Goal: Browse casually

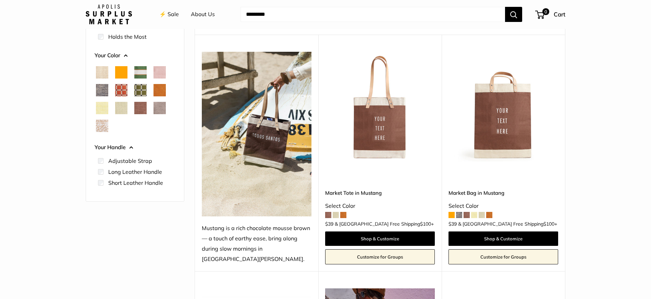
scroll to position [96, 0]
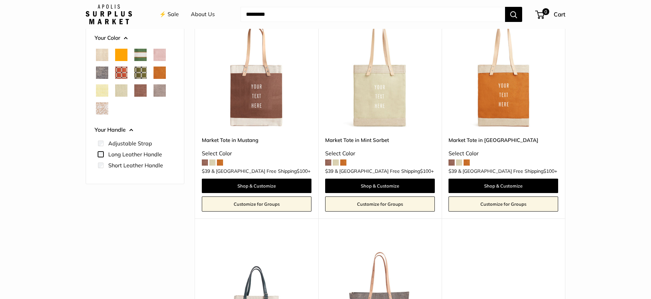
scroll to position [129, 0]
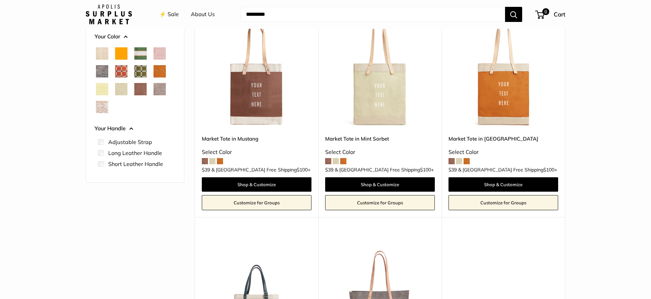
click at [0, 0] on img at bounding box center [0, 0] width 0 height 0
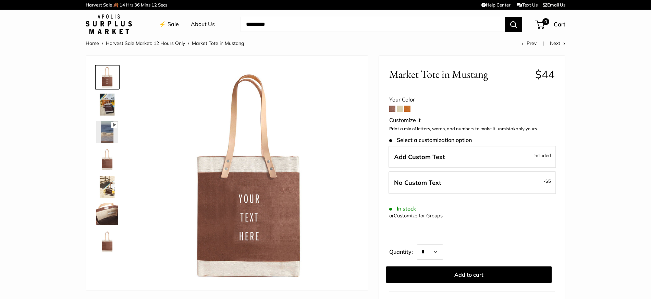
scroll to position [2, 0]
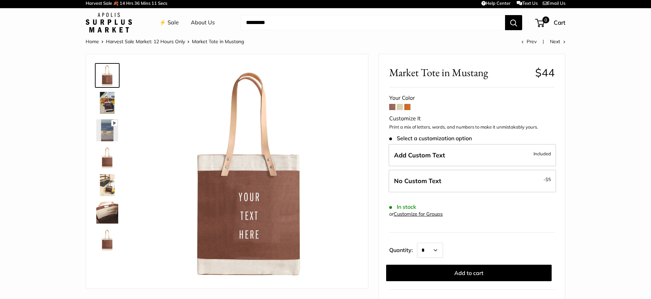
click at [108, 105] on img at bounding box center [107, 103] width 22 height 22
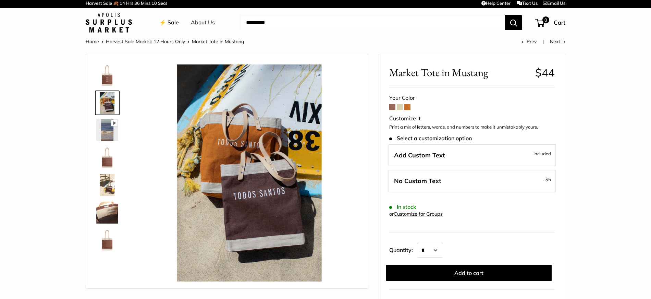
scroll to position [0, 0]
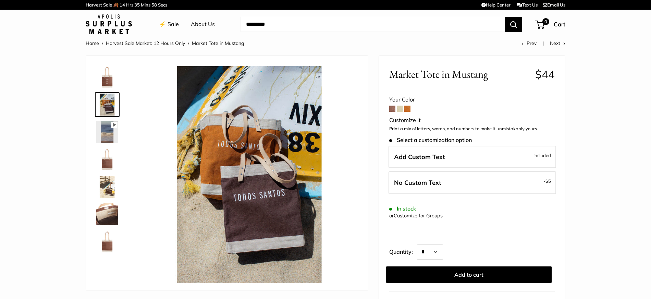
click at [105, 159] on img at bounding box center [107, 159] width 22 height 22
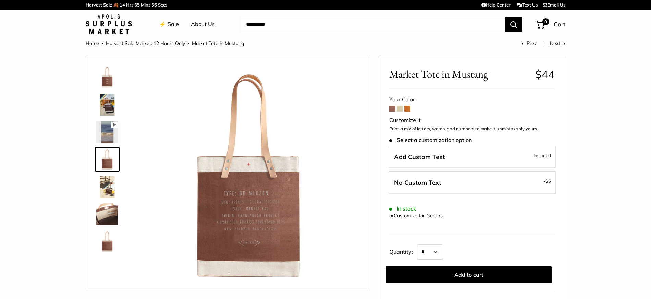
click at [105, 192] on img at bounding box center [107, 187] width 22 height 22
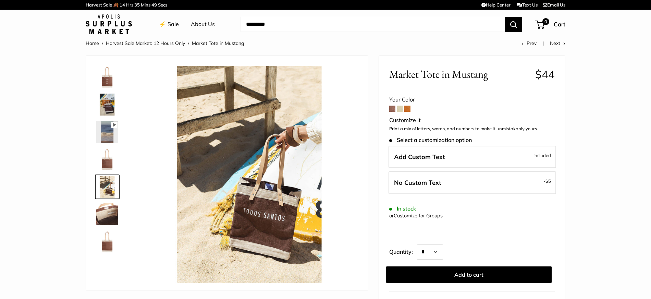
click at [108, 217] on img at bounding box center [107, 214] width 22 height 22
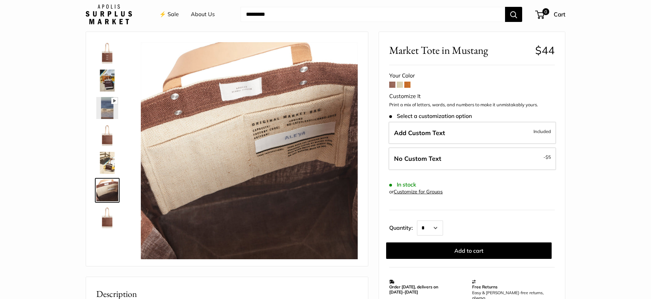
scroll to position [25, 0]
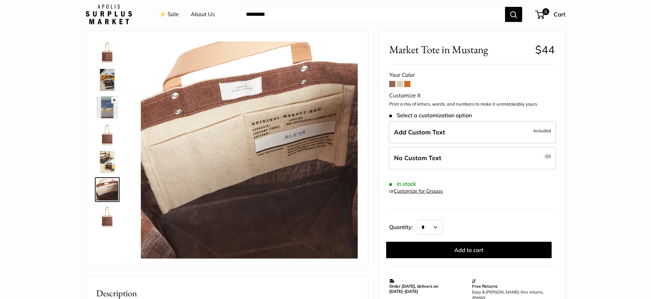
click at [108, 217] on img at bounding box center [107, 217] width 22 height 22
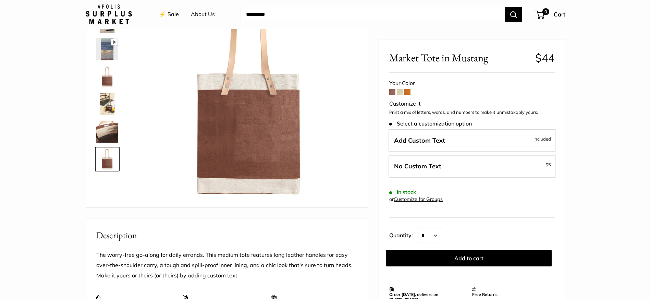
scroll to position [63, 0]
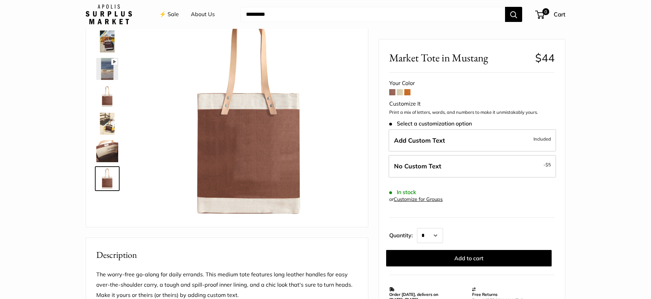
click at [105, 99] on img at bounding box center [107, 96] width 22 height 22
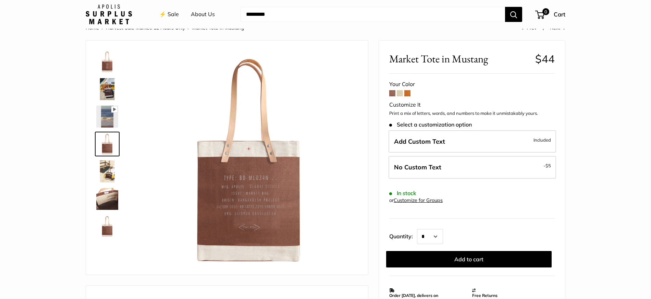
scroll to position [0, 0]
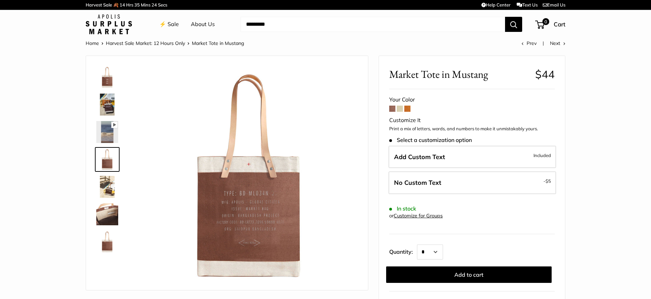
click at [171, 24] on link "⚡️ Sale" at bounding box center [169, 24] width 20 height 10
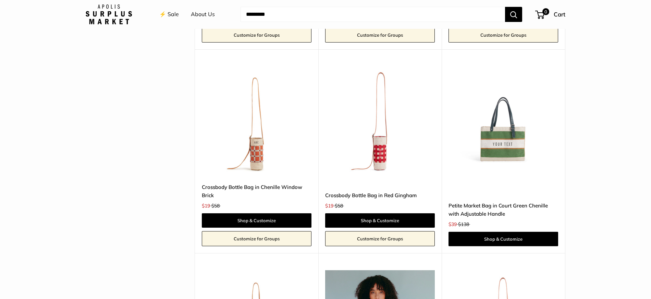
scroll to position [1575, 0]
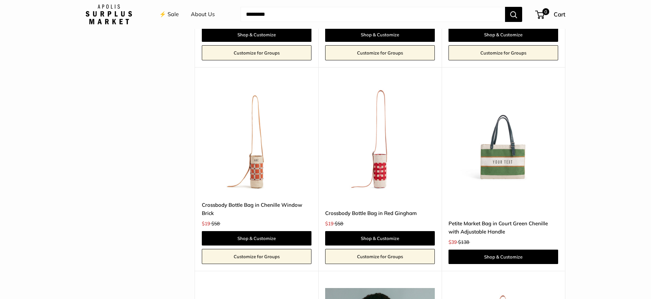
click at [0, 0] on img at bounding box center [0, 0] width 0 height 0
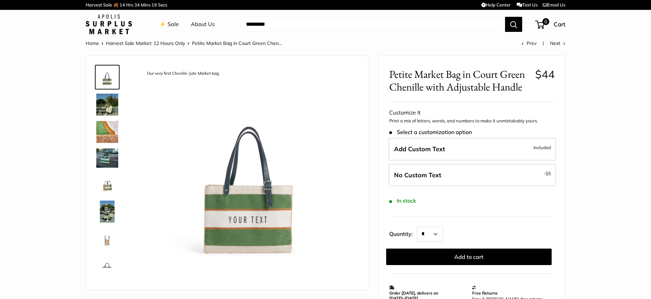
click at [108, 242] on img at bounding box center [107, 239] width 22 height 22
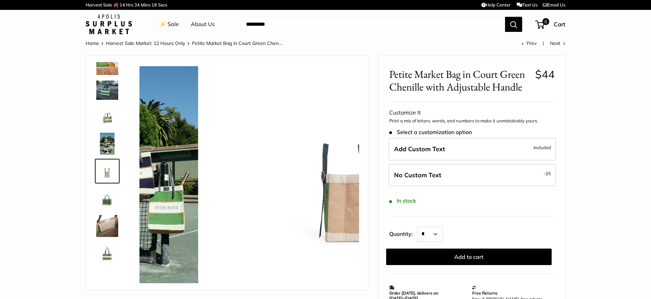
scroll to position [68, 0]
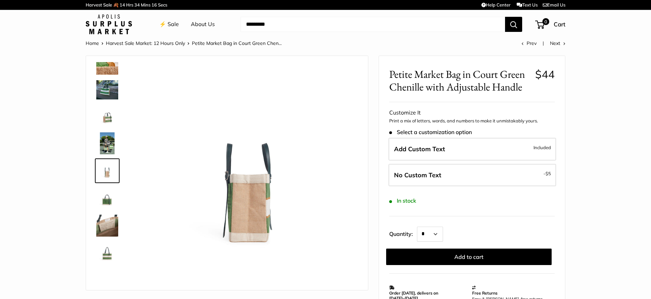
click at [105, 252] on img at bounding box center [107, 253] width 22 height 22
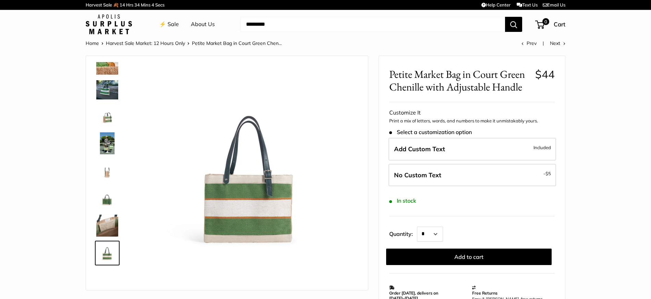
click at [108, 201] on img at bounding box center [107, 198] width 22 height 22
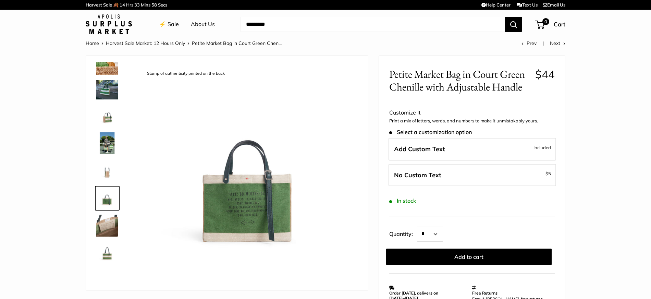
click at [109, 112] on img at bounding box center [107, 116] width 22 height 22
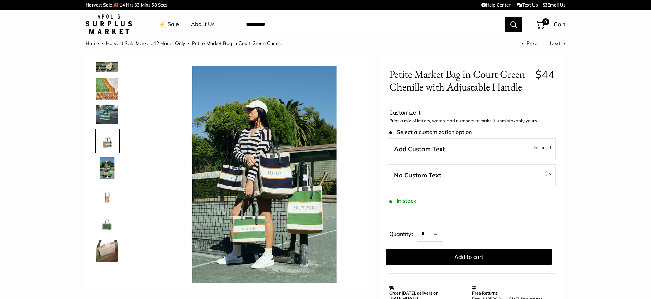
scroll to position [18, 0]
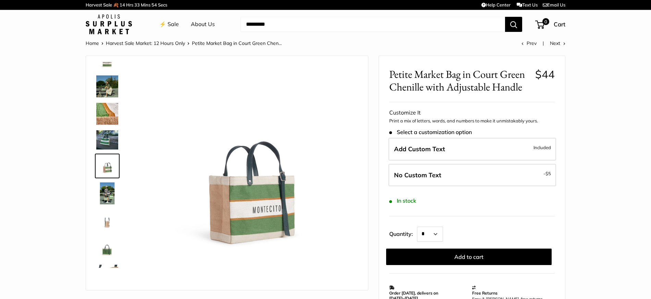
click at [112, 87] on img at bounding box center [107, 86] width 22 height 22
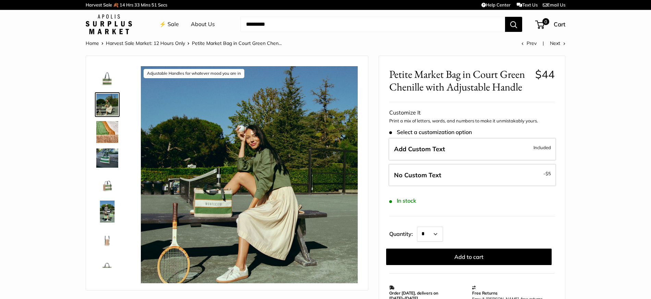
click at [106, 79] on img at bounding box center [107, 77] width 22 height 22
